Goal: Communication & Community: Connect with others

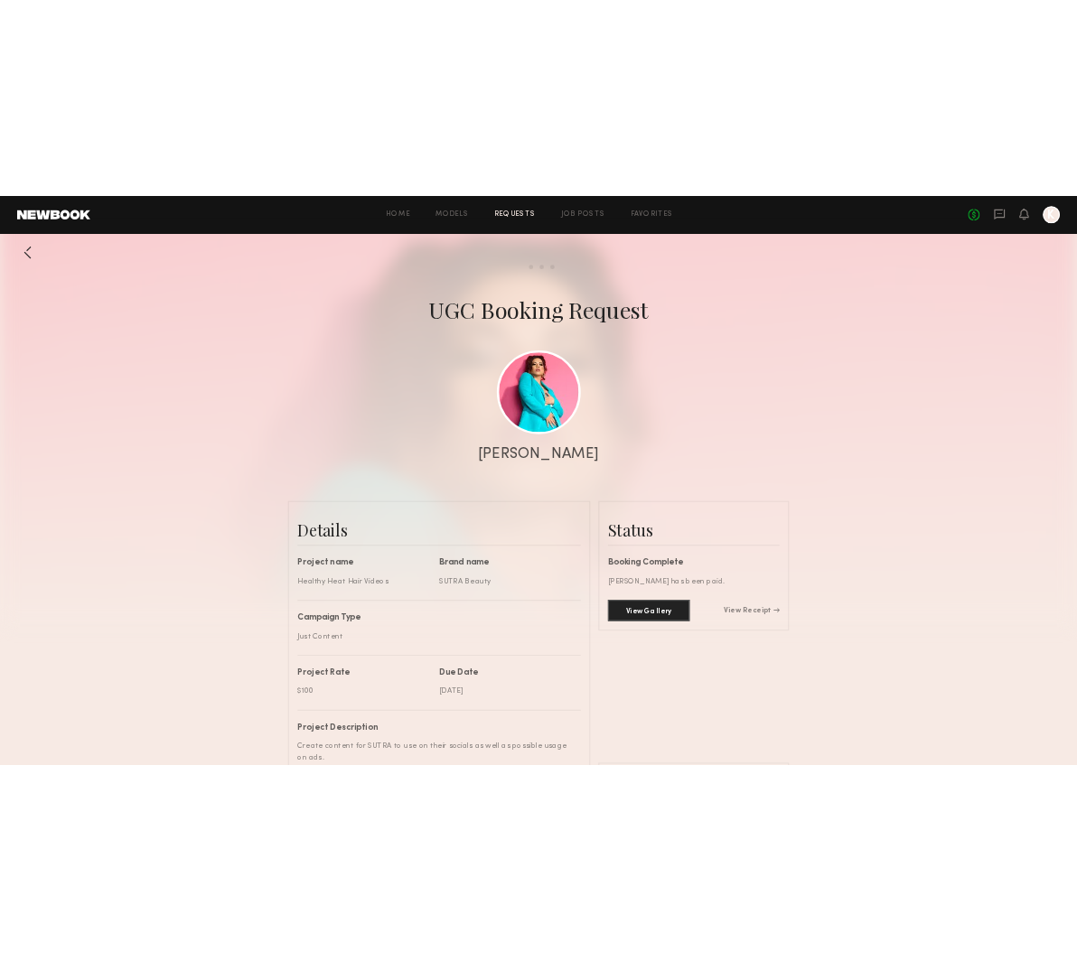
scroll to position [5420, 0]
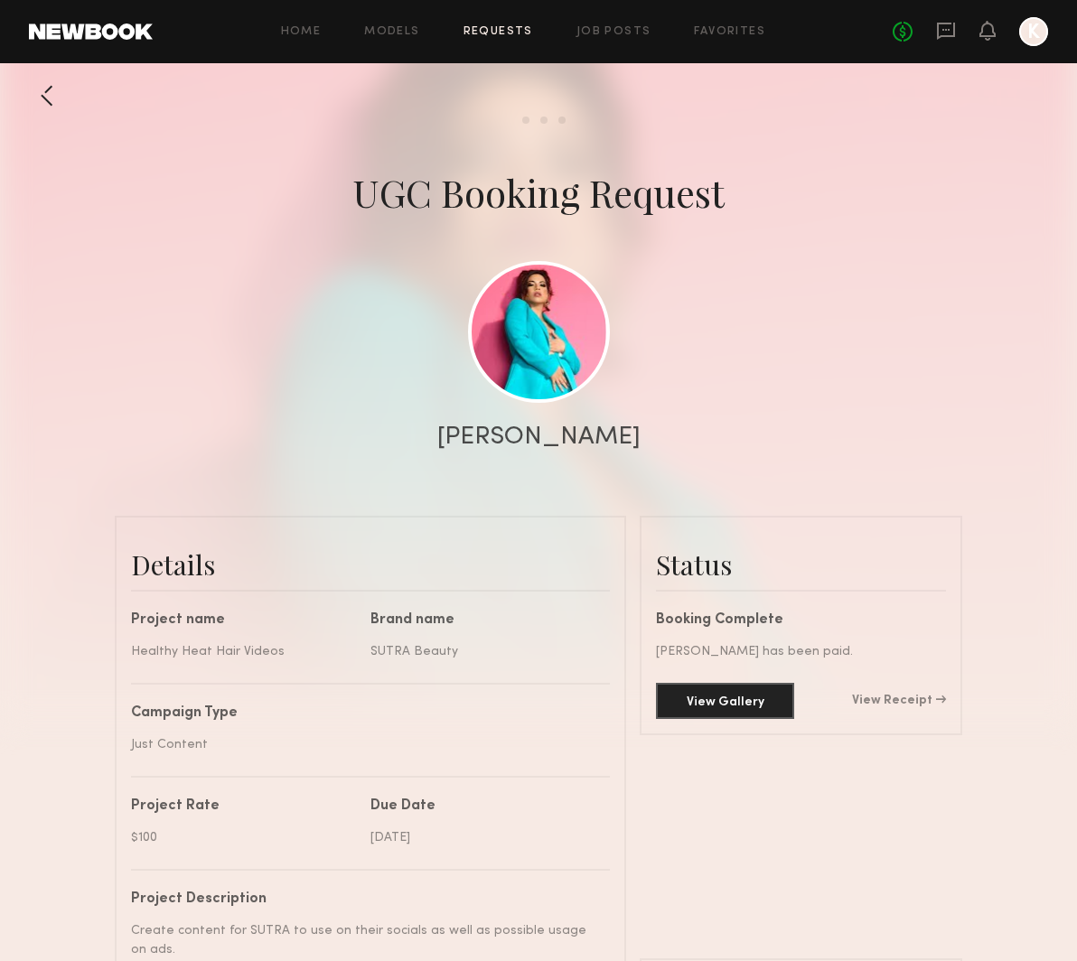
click at [987, 45] on div "No fees up to $5,000 K" at bounding box center [969, 31] width 155 height 29
click at [986, 34] on icon at bounding box center [987, 29] width 14 height 13
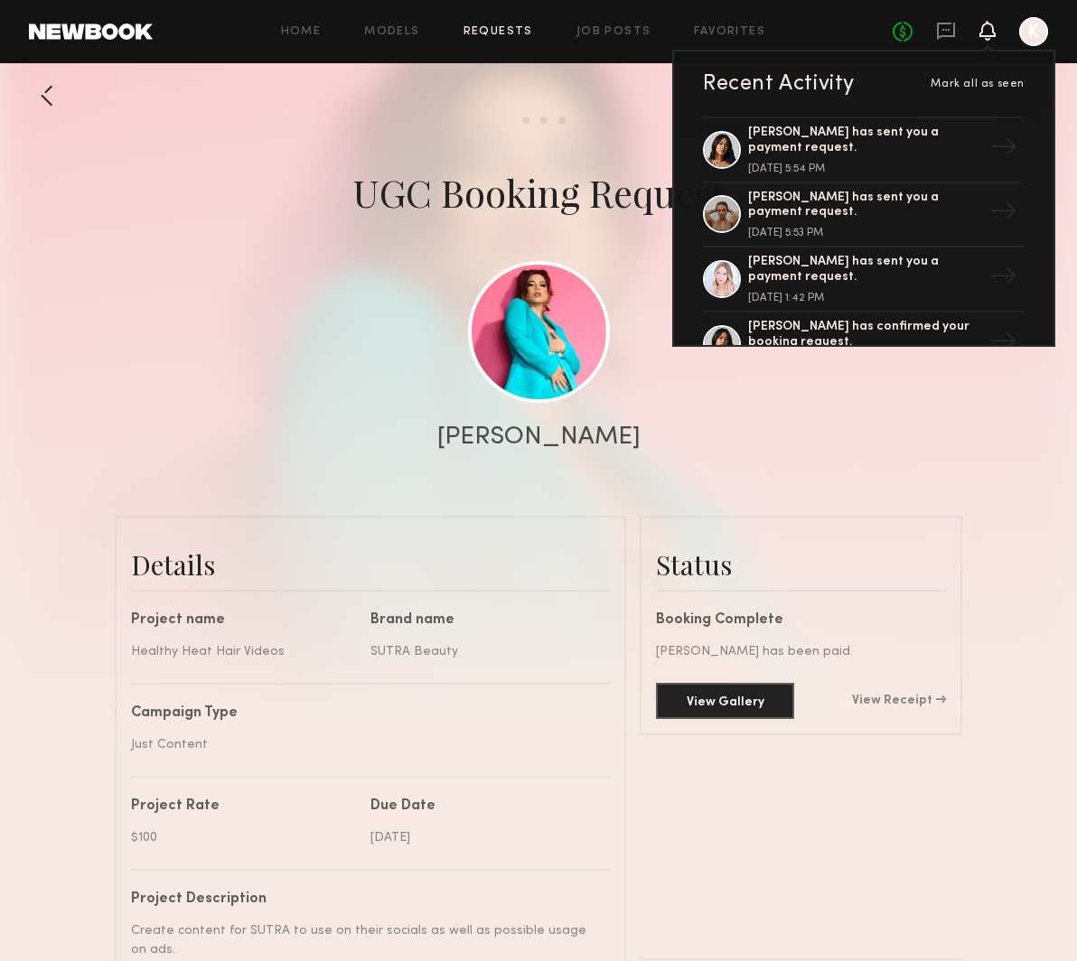
click at [836, 82] on div "Recent Activity" at bounding box center [779, 84] width 152 height 22
click at [866, 89] on div "Mark all as seen" at bounding box center [940, 84] width 170 height 11
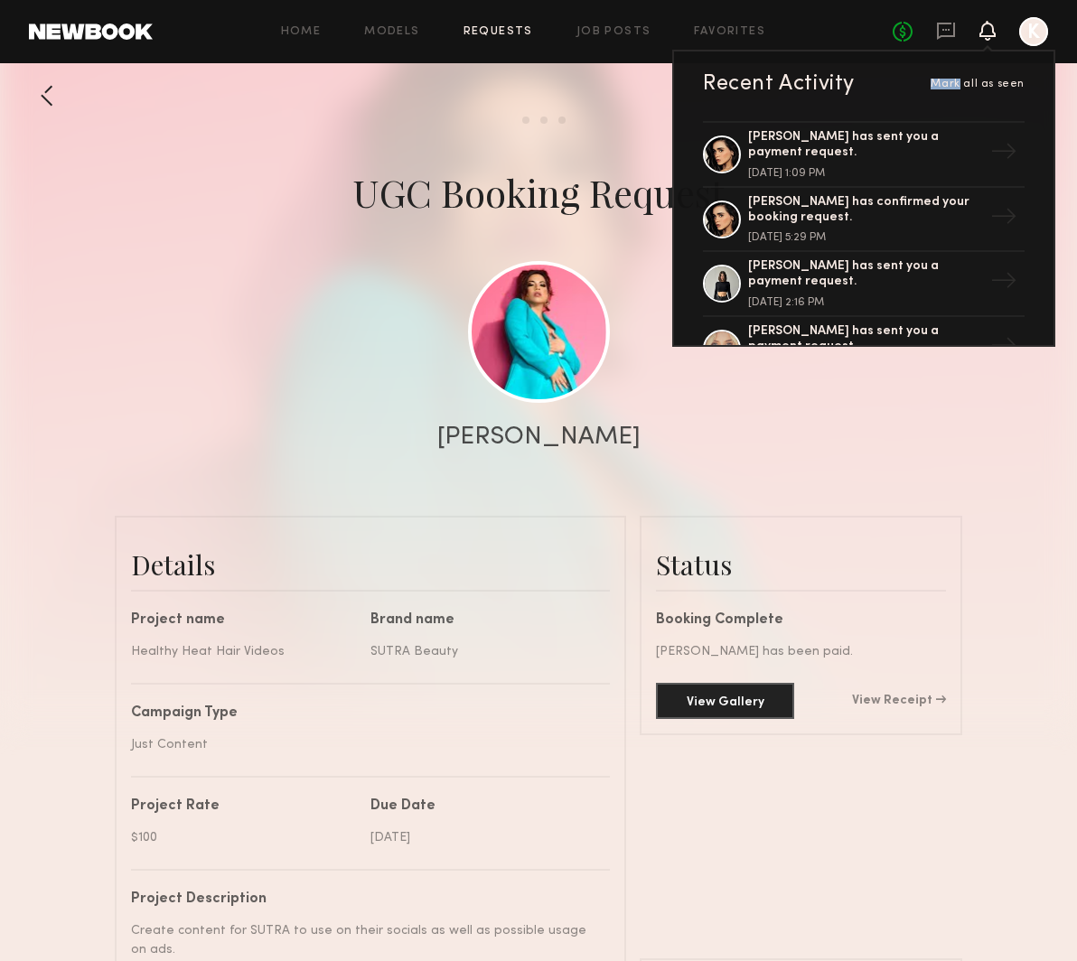
scroll to position [770, 0]
click at [839, 151] on div "[PERSON_NAME] has sent you a payment request." at bounding box center [865, 147] width 235 height 31
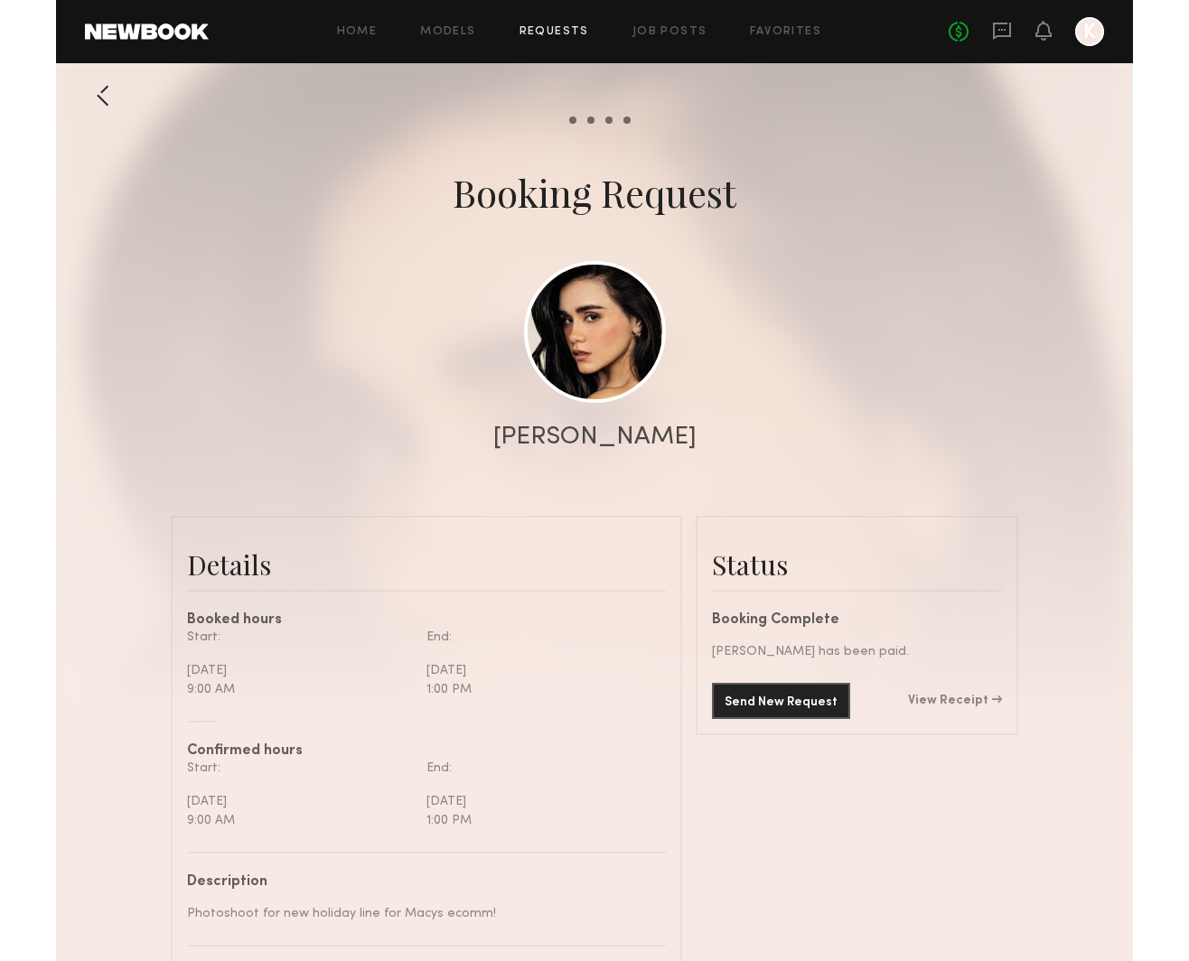
scroll to position [1677, 0]
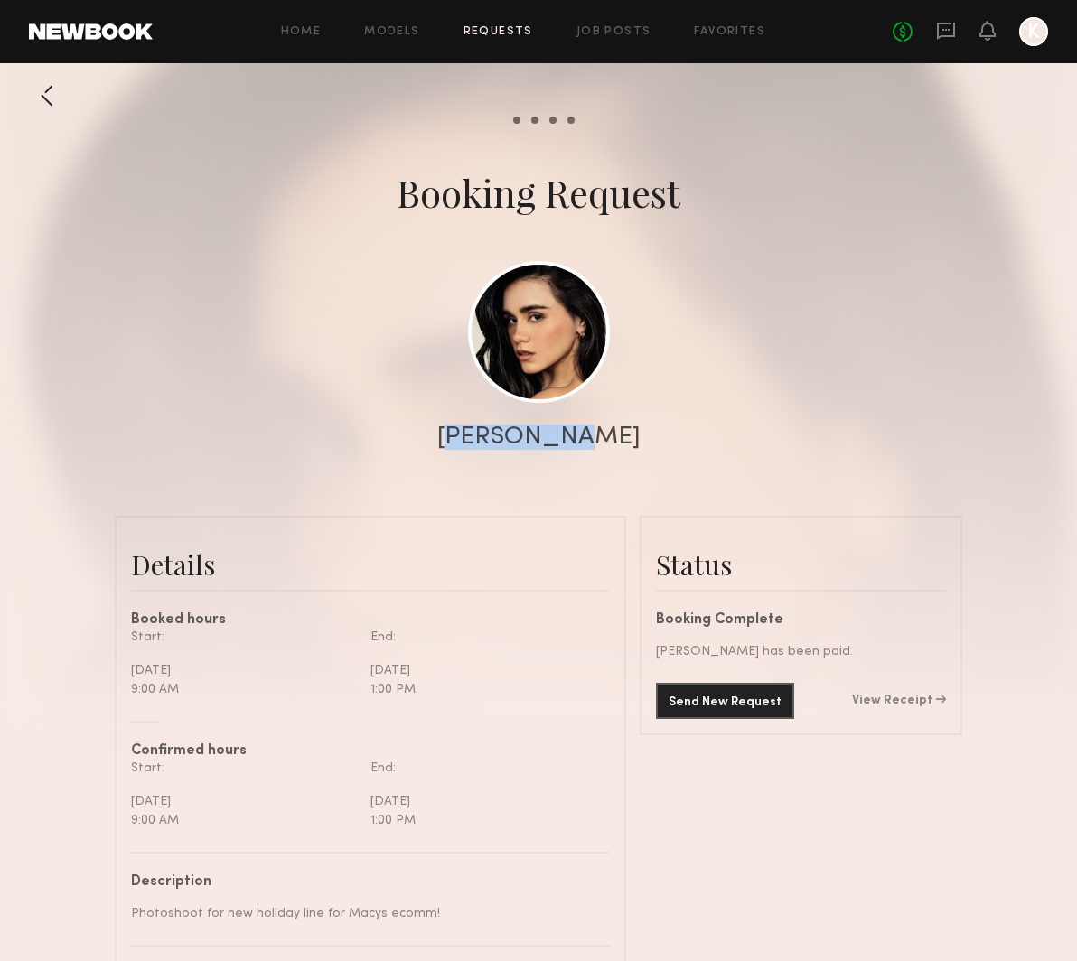
drag, startPoint x: 483, startPoint y: 434, endPoint x: 566, endPoint y: 434, distance: 83.1
click at [566, 434] on div "[PERSON_NAME]" at bounding box center [538, 437] width 203 height 25
copy div "[PERSON_NAME]"
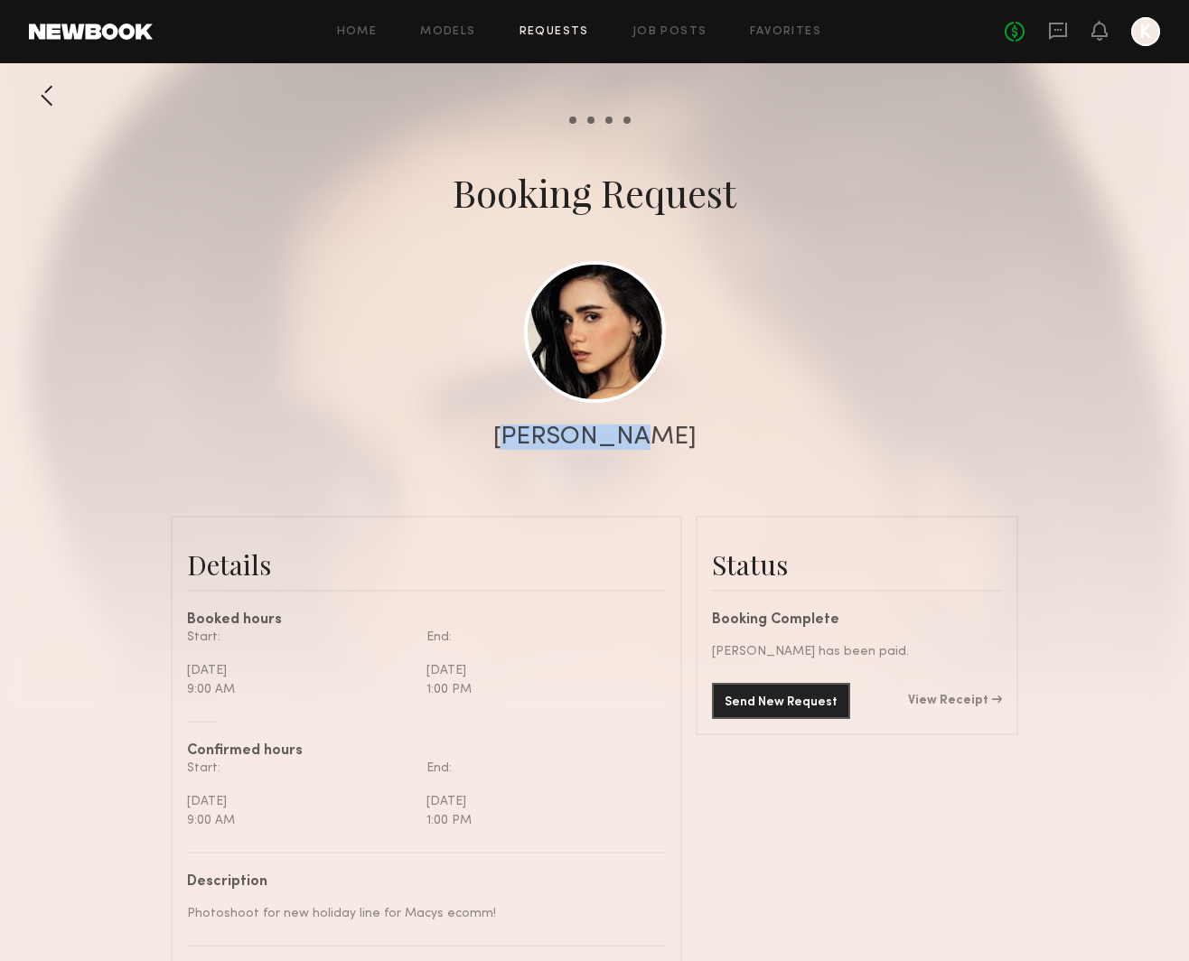
copy div "[PERSON_NAME]"
click at [1060, 32] on icon at bounding box center [1058, 31] width 20 height 20
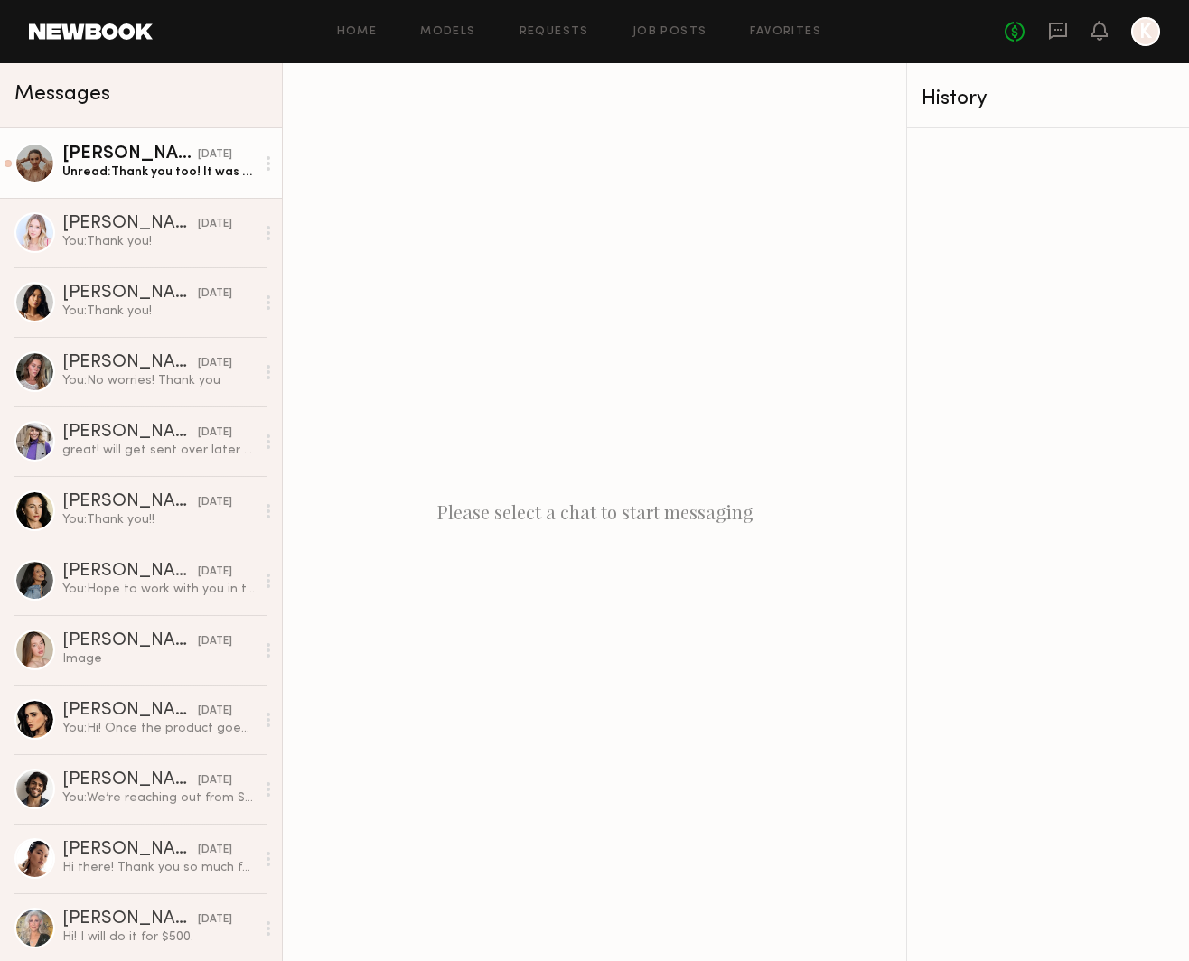
click at [109, 188] on link "[PERSON_NAME] [DATE] Unread: Thank you too! It was such a beautiful shoot! 😍" at bounding box center [141, 163] width 282 height 70
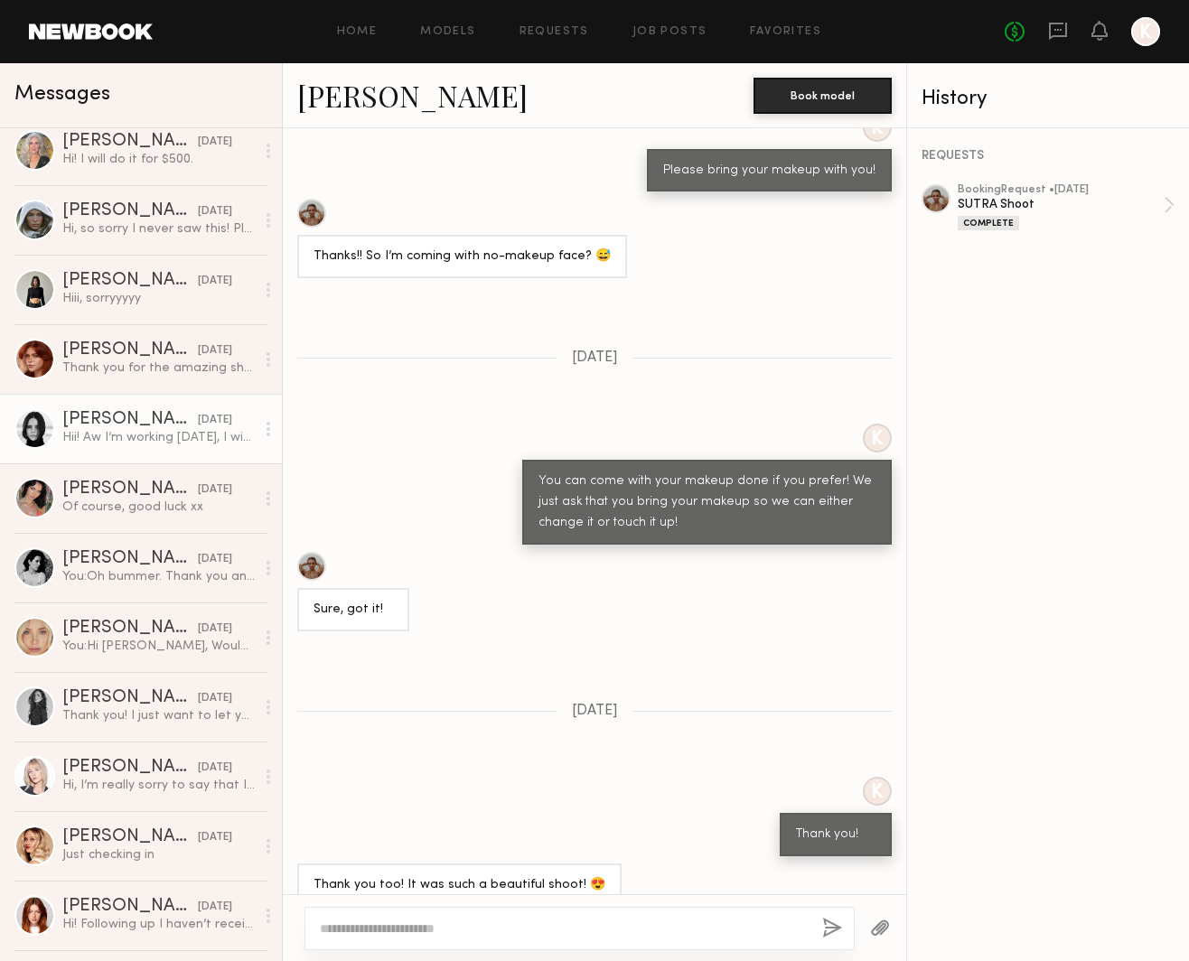
scroll to position [780, 0]
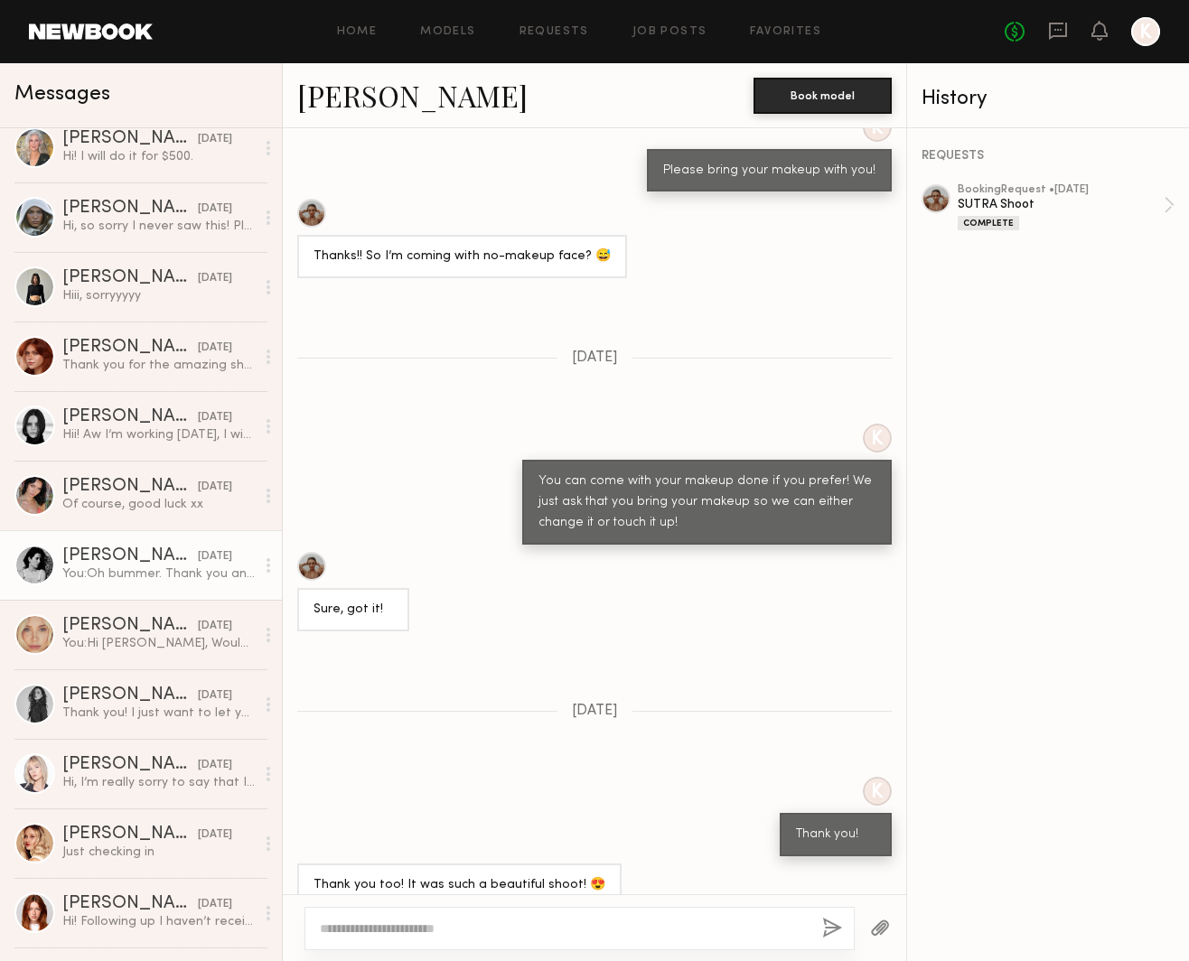
click at [118, 550] on div "[PERSON_NAME]" at bounding box center [129, 556] width 135 height 18
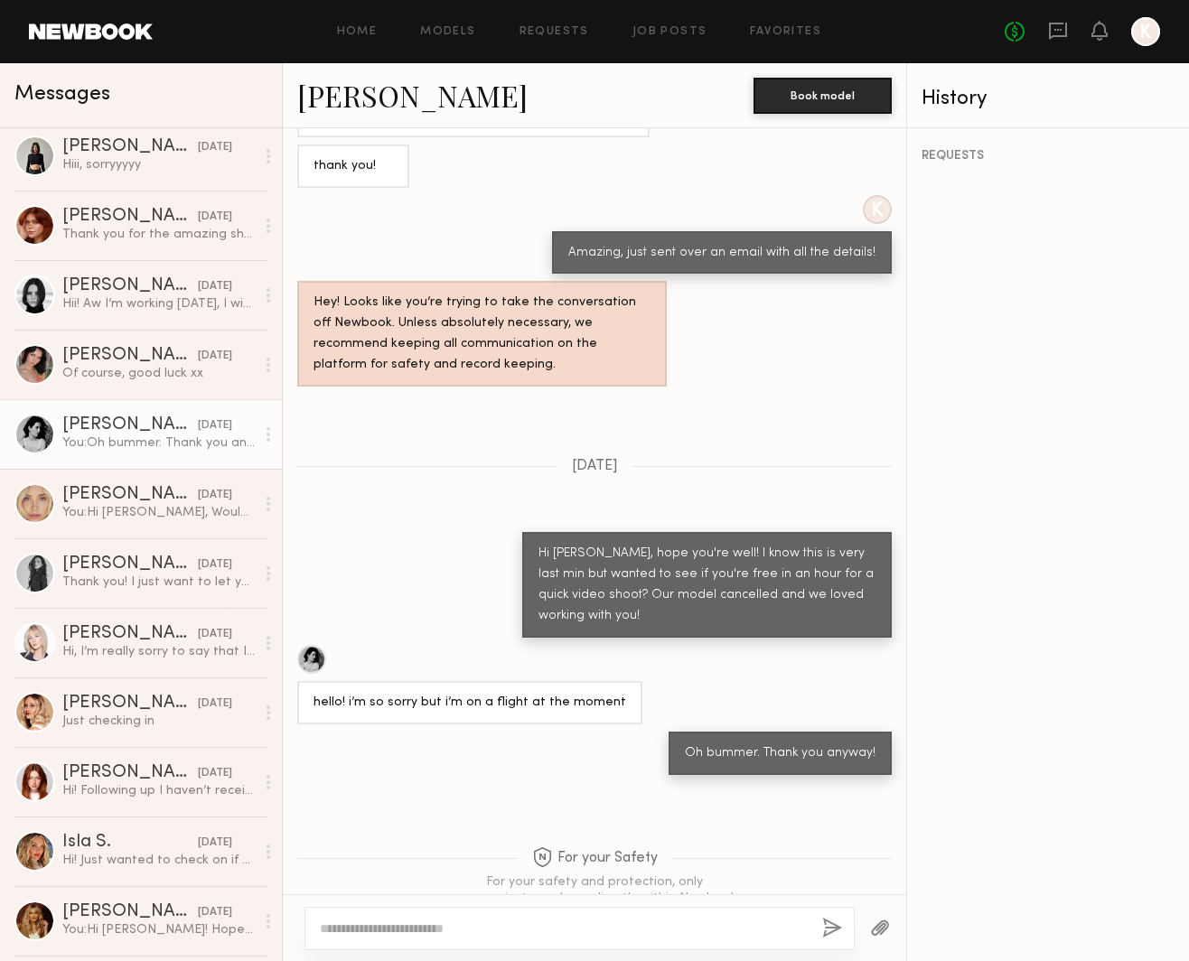
scroll to position [929, 0]
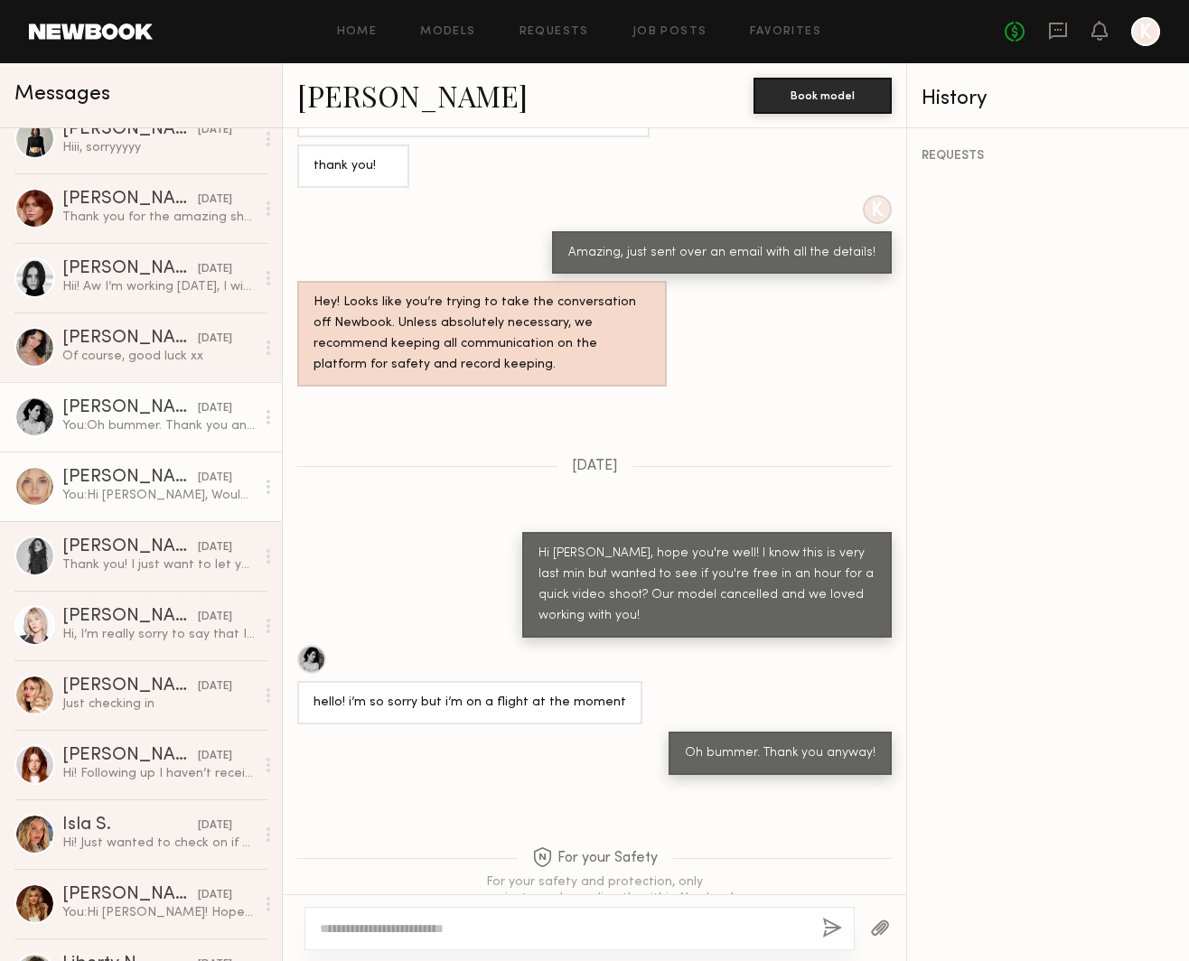
click at [117, 504] on link "[PERSON_NAME] [DATE] You: Hi [PERSON_NAME], Would you be able to be here sooner…" at bounding box center [141, 487] width 282 height 70
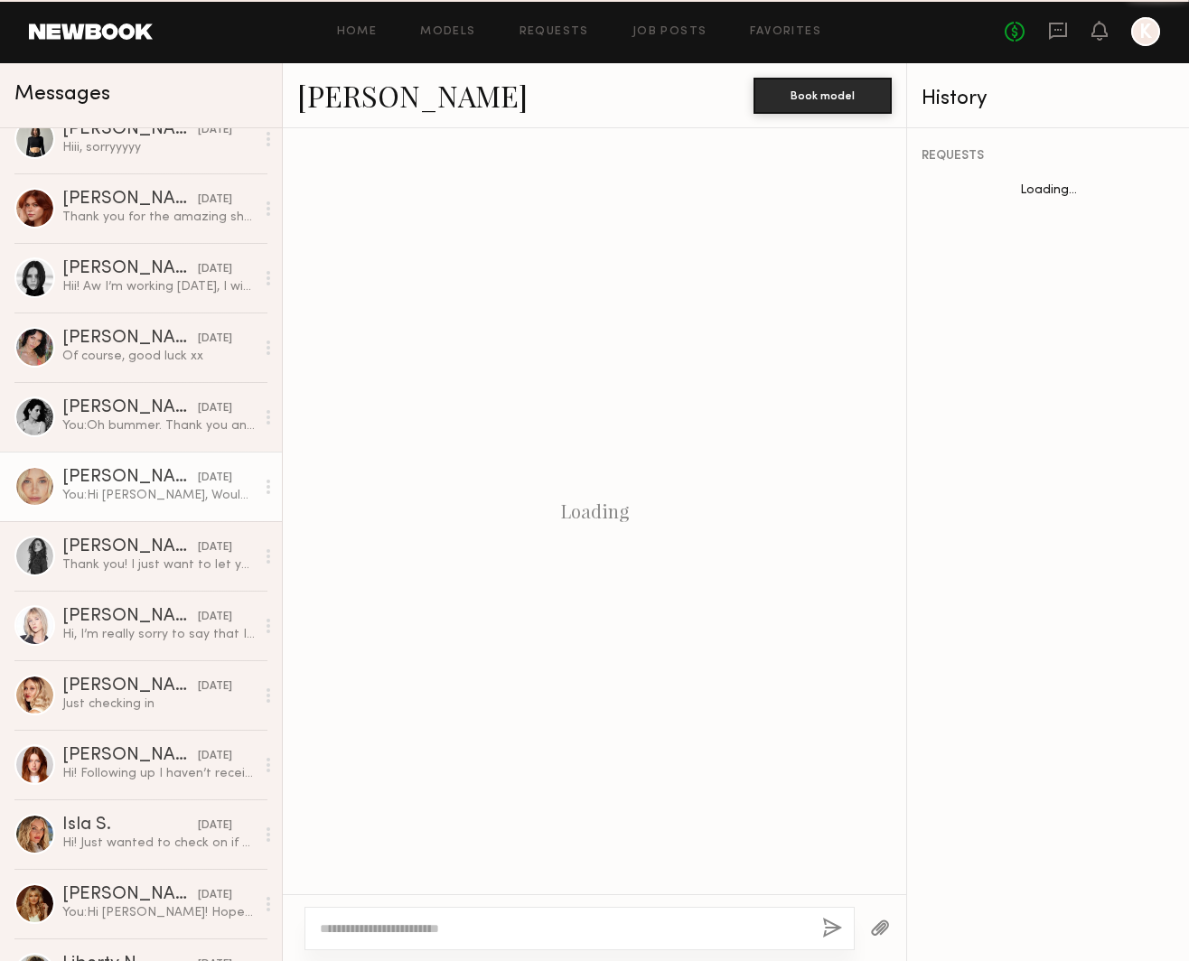
scroll to position [724, 0]
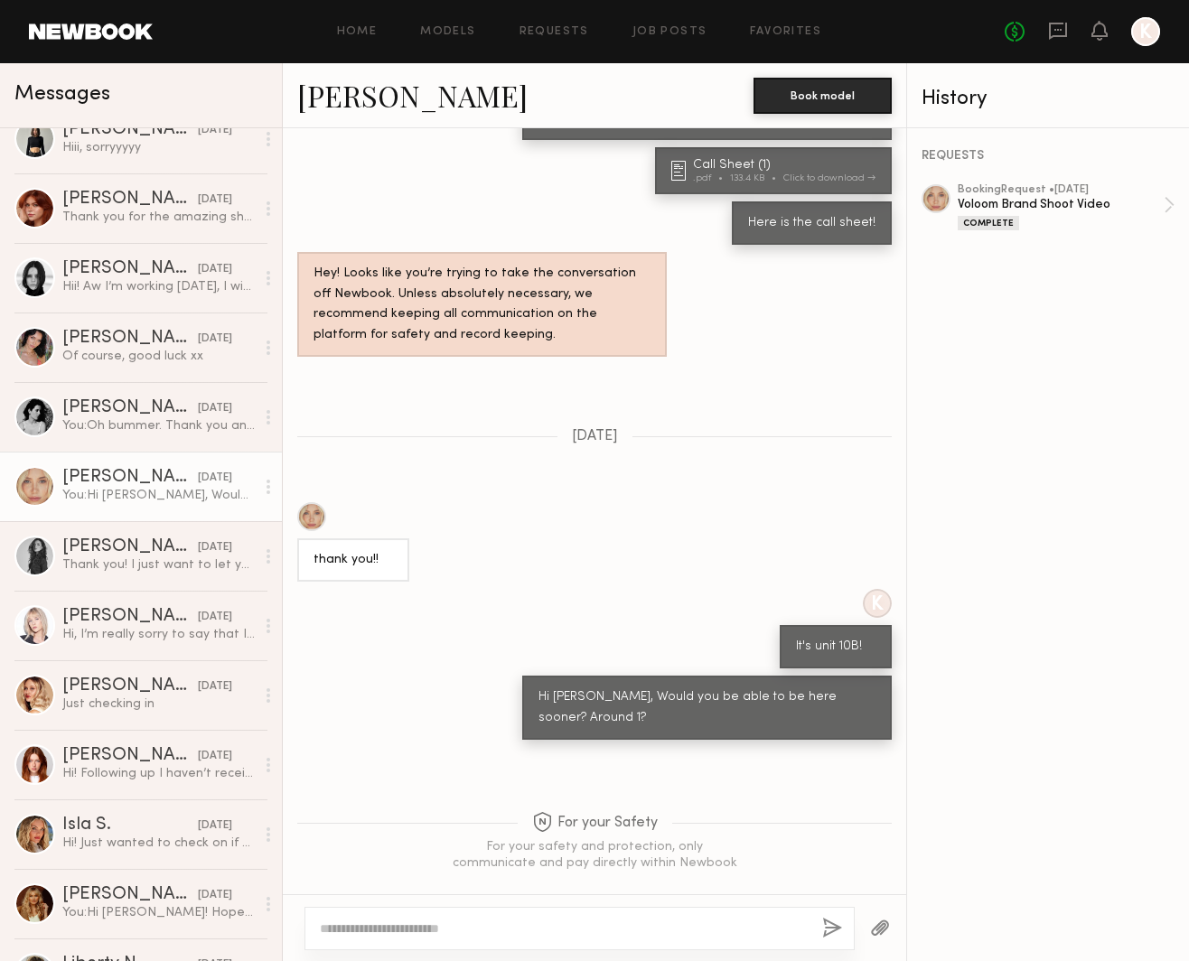
click at [391, 92] on link "[PERSON_NAME]" at bounding box center [412, 95] width 230 height 39
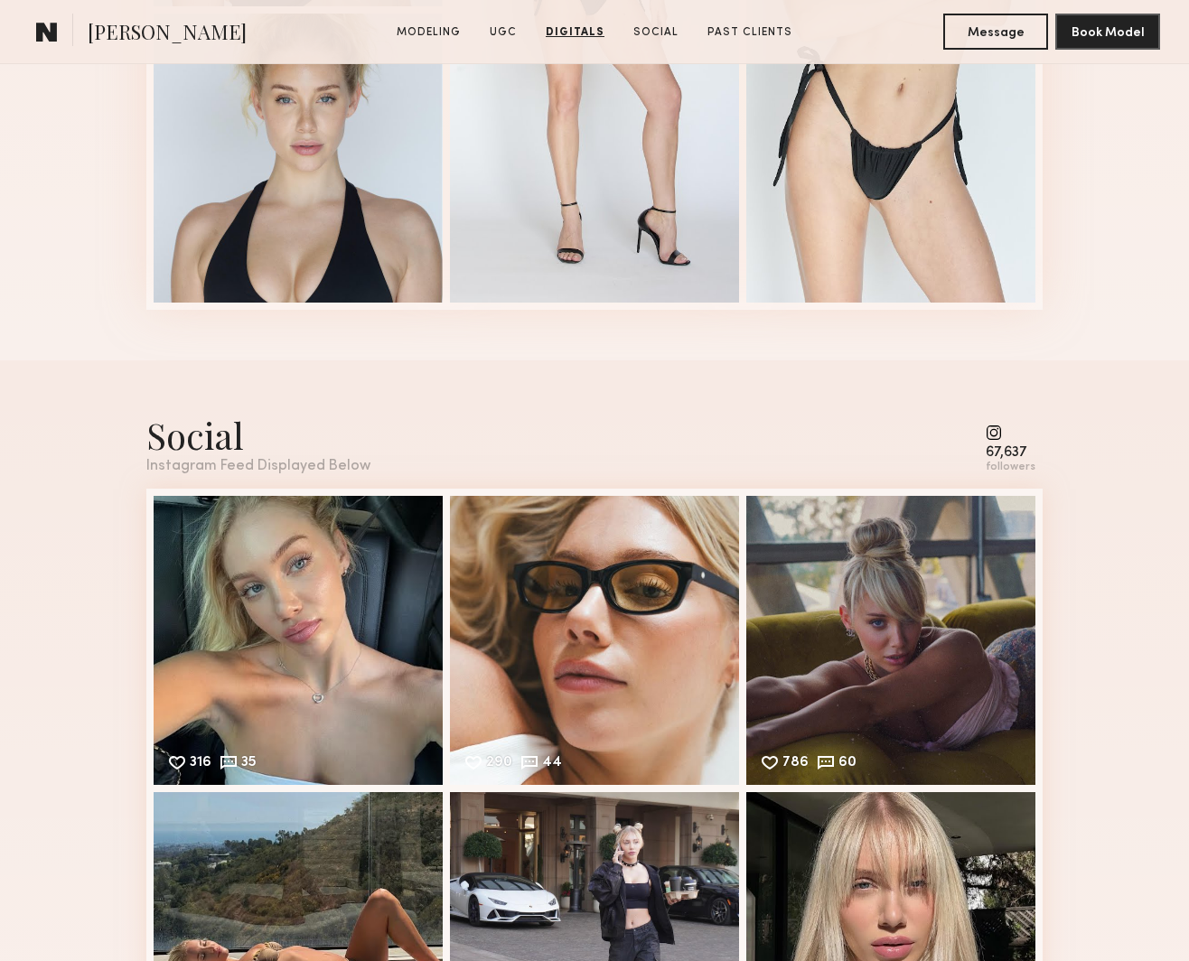
scroll to position [3726, 0]
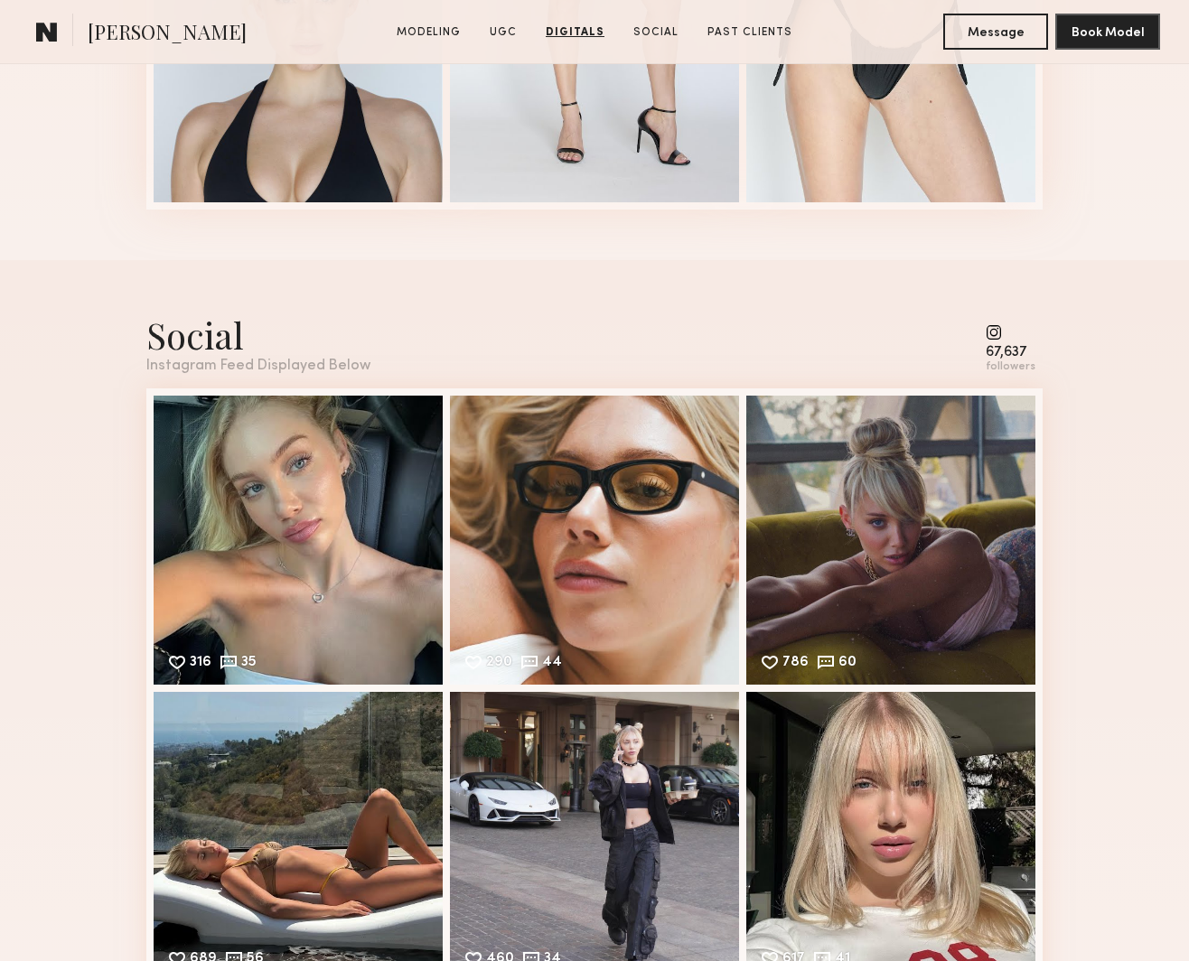
click at [977, 364] on div "Social Instagram Feed Displayed Below 67,637 followers" at bounding box center [594, 342] width 896 height 63
drag, startPoint x: 1013, startPoint y: 361, endPoint x: 1032, endPoint y: 361, distance: 19.0
click at [1032, 361] on div "followers" at bounding box center [1011, 367] width 50 height 14
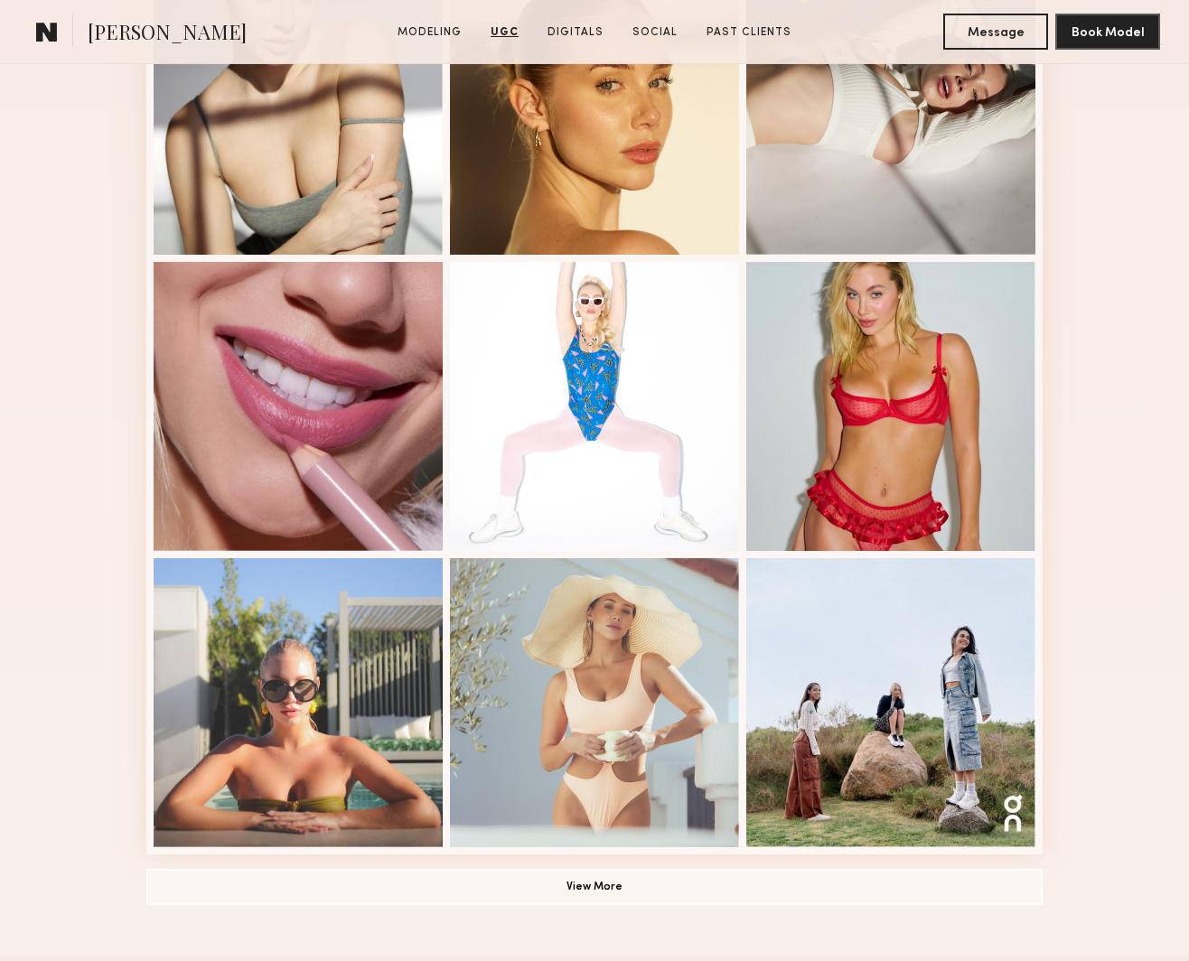
scroll to position [0, 0]
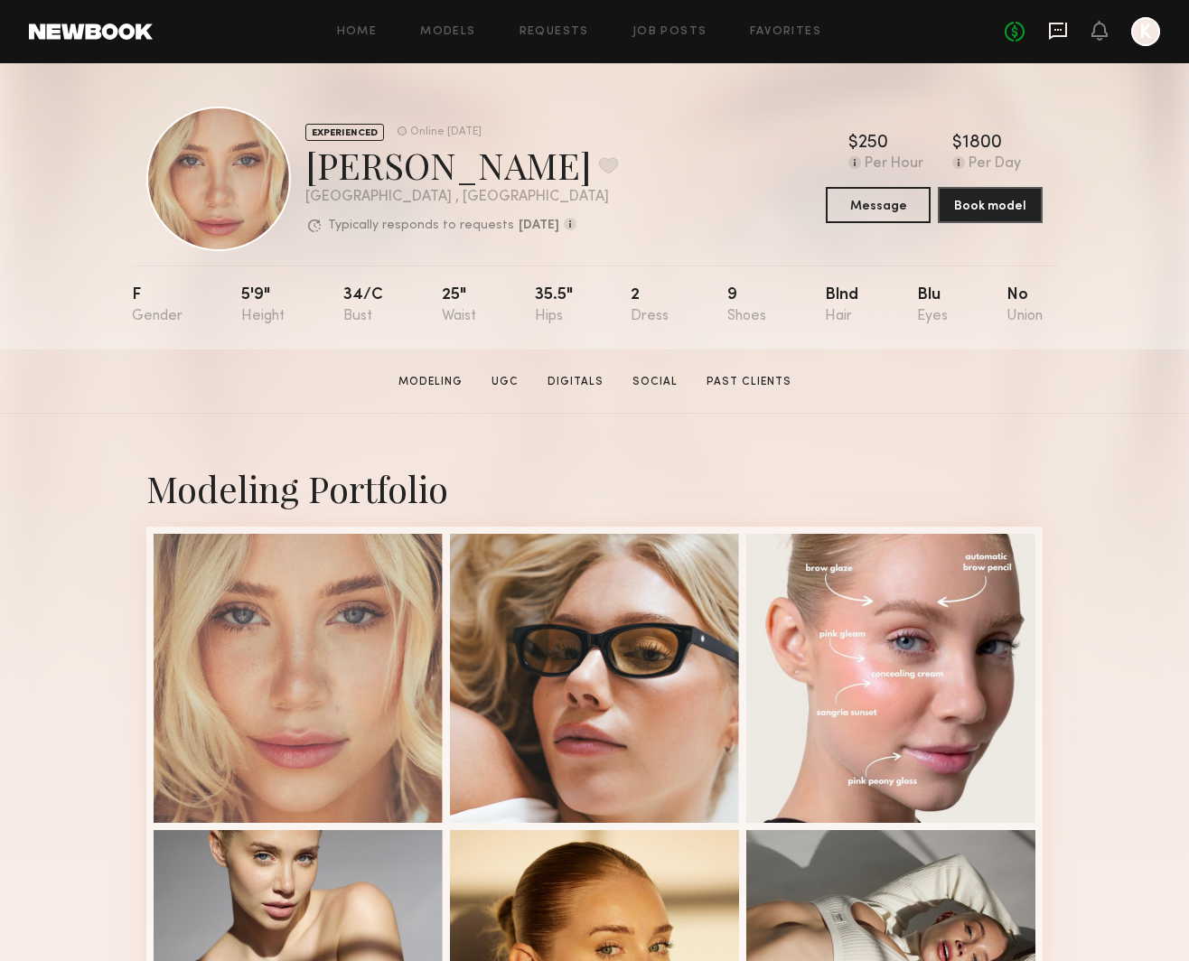
click at [1059, 24] on icon at bounding box center [1058, 31] width 20 height 20
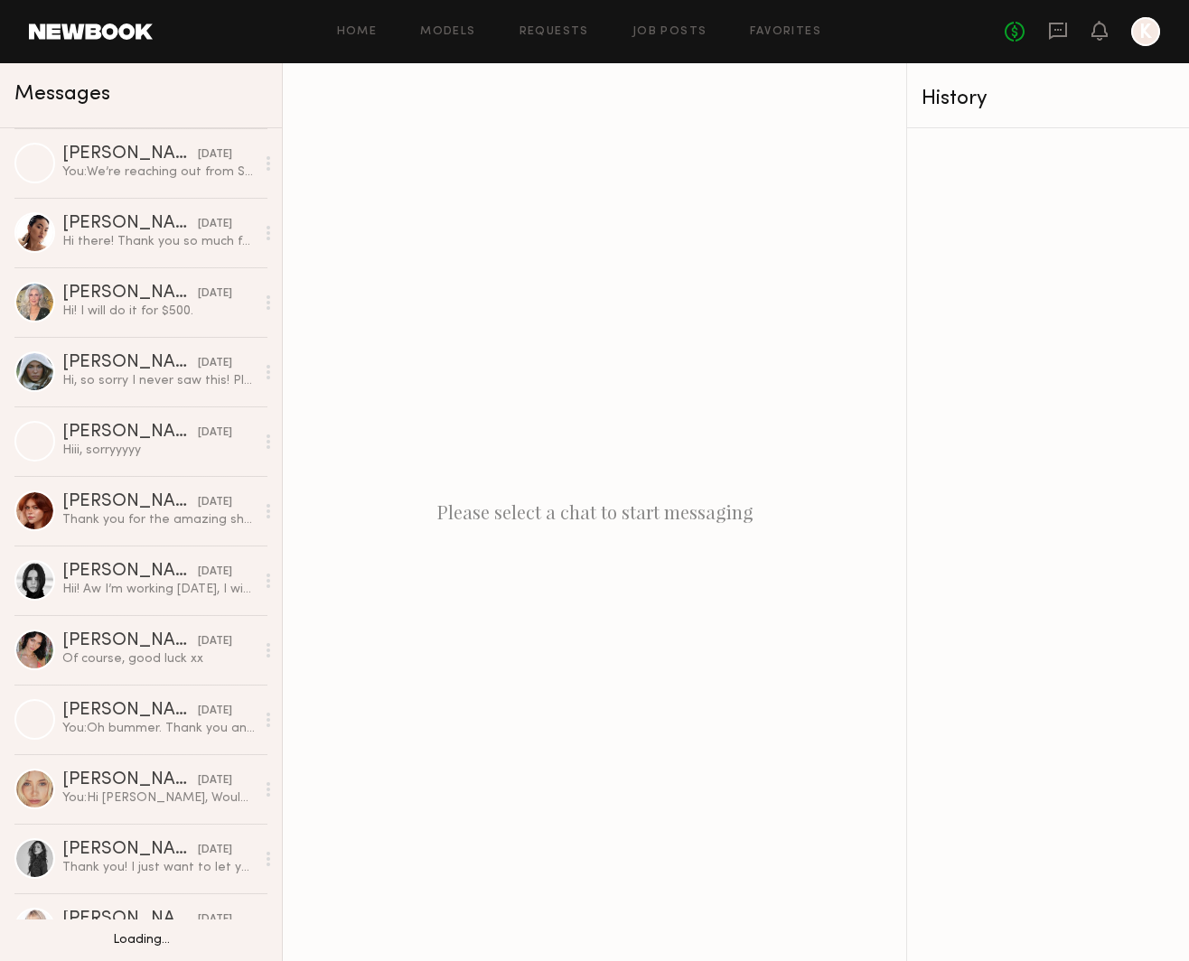
scroll to position [633, 0]
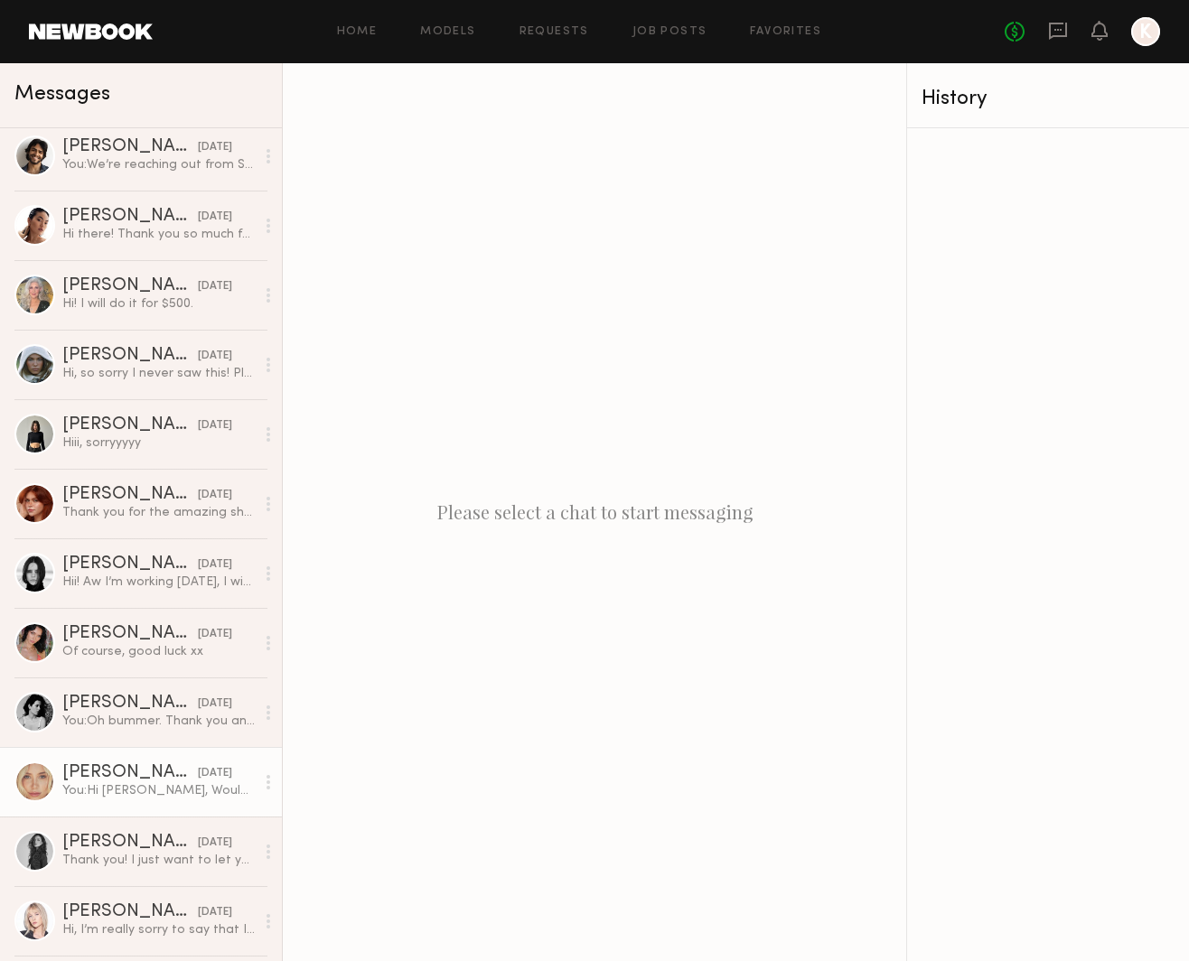
click at [108, 776] on div "[PERSON_NAME]" at bounding box center [129, 773] width 135 height 18
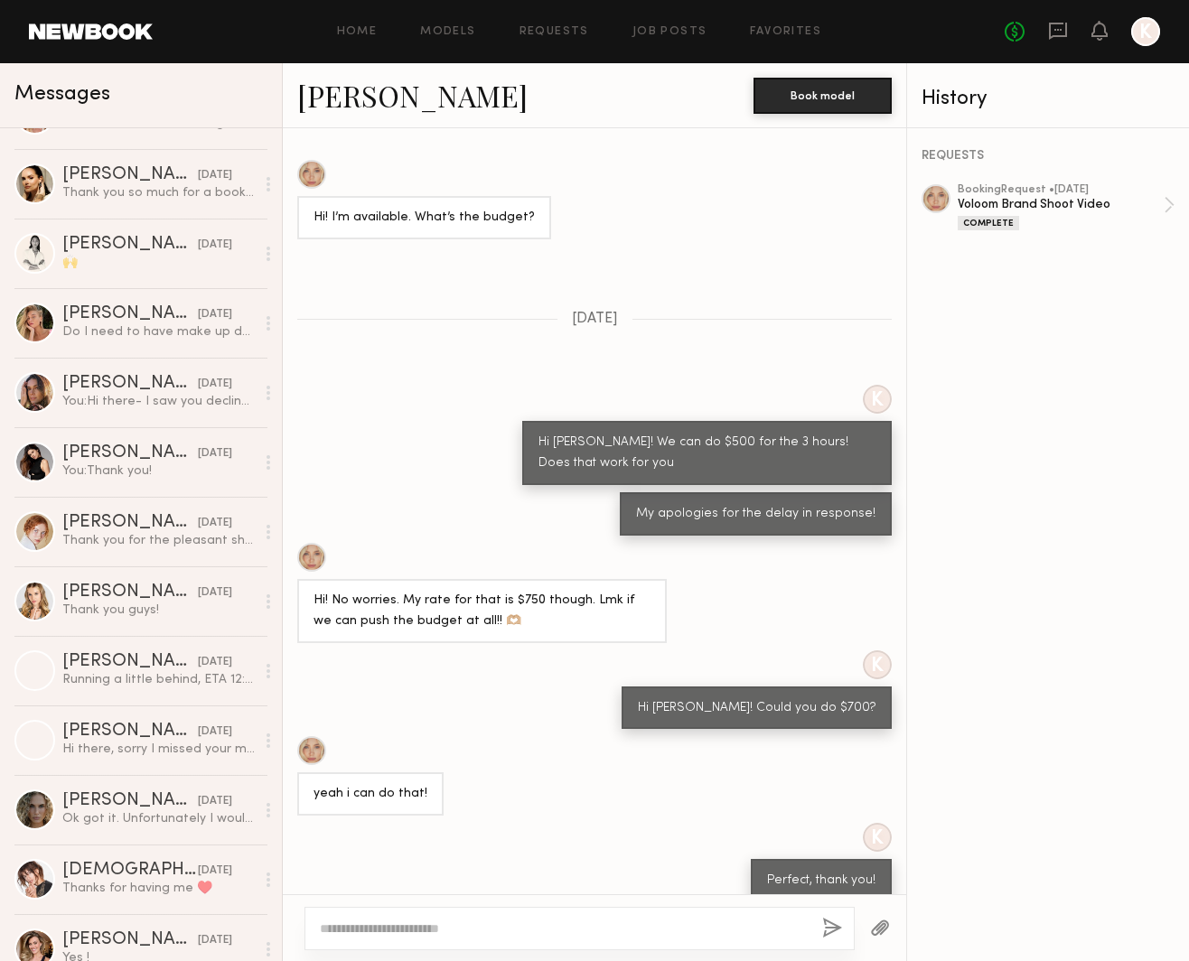
scroll to position [7425, 0]
